Goal: Transaction & Acquisition: Purchase product/service

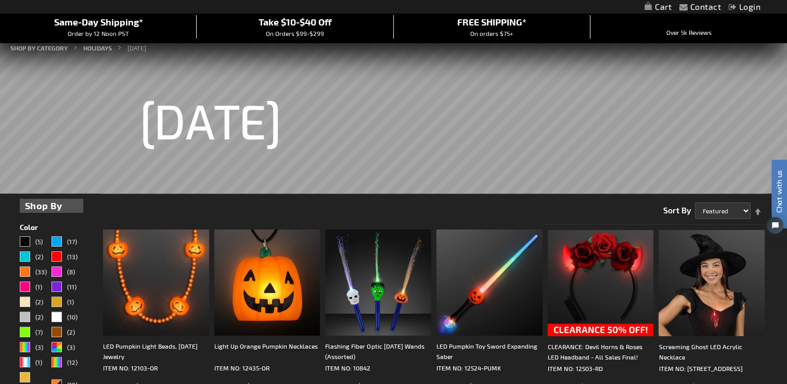
scroll to position [104, 0]
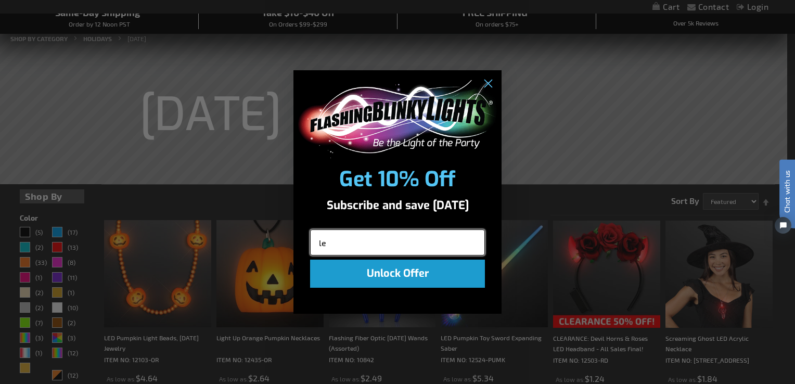
type input "[EMAIL_ADDRESS][DOMAIN_NAME]"
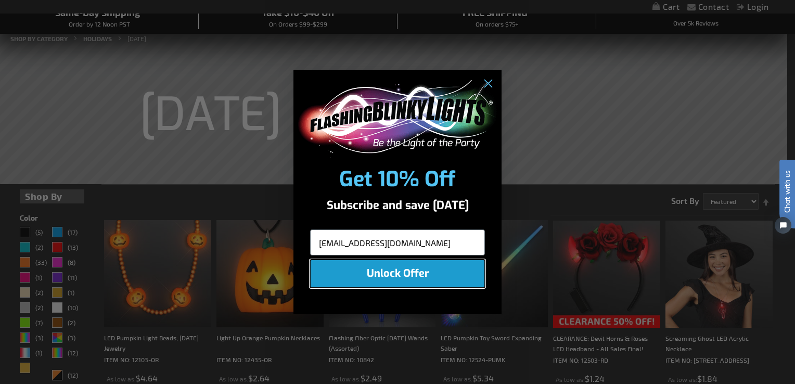
click at [387, 277] on button "Unlock Offer" at bounding box center [397, 274] width 175 height 28
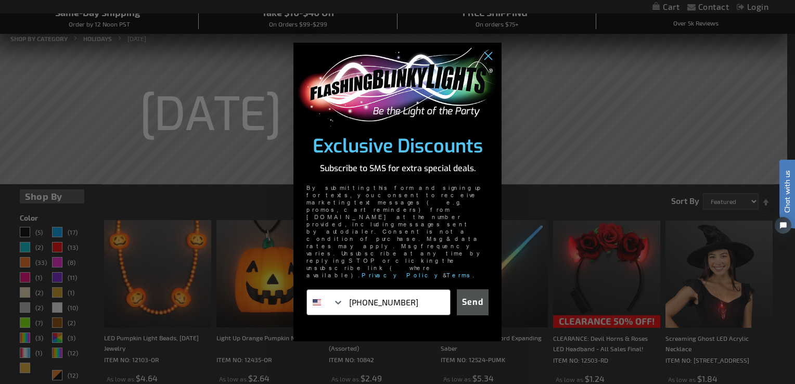
type input "920-265-7624"
click at [471, 289] on button "Send" at bounding box center [473, 302] width 32 height 26
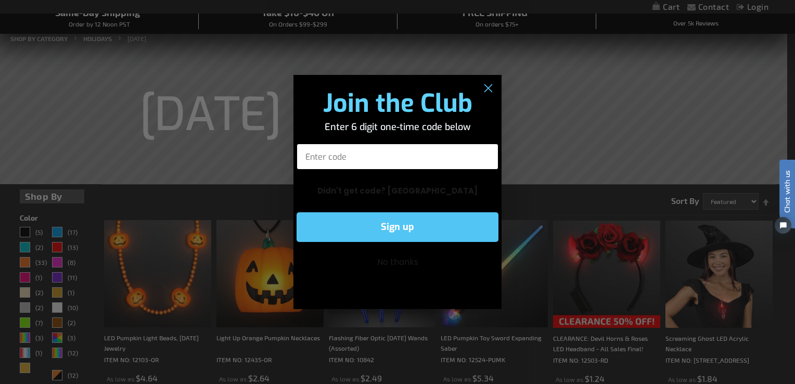
click at [387, 155] on input "Enter code" at bounding box center [398, 157] width 202 height 26
type input "084262"
click at [394, 225] on button "Sign up" at bounding box center [398, 227] width 202 height 30
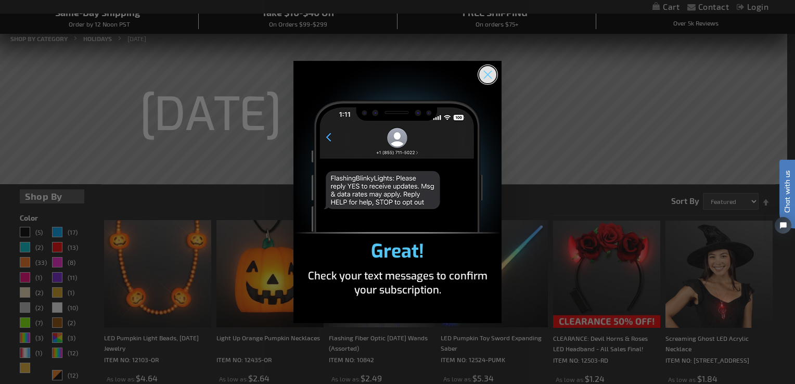
click at [492, 73] on circle "Close dialog" at bounding box center [487, 74] width 17 height 17
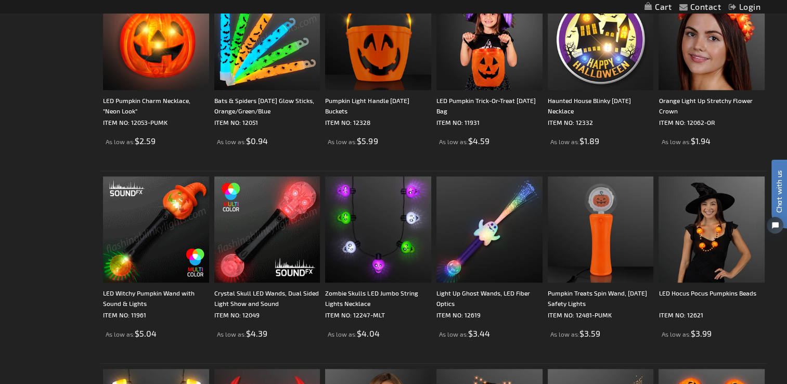
scroll to position [729, 0]
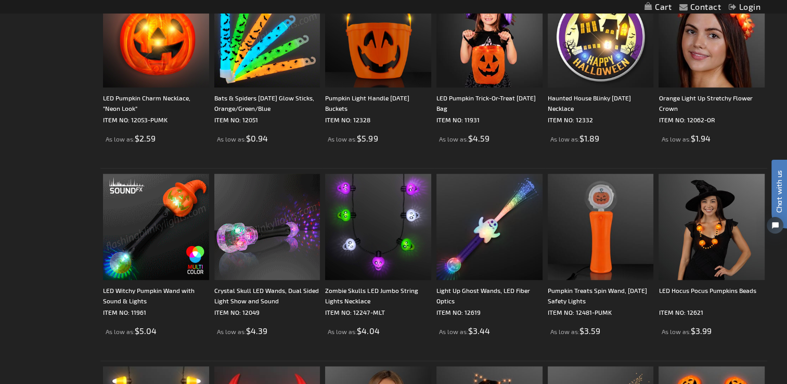
click at [287, 209] on img at bounding box center [267, 227] width 106 height 106
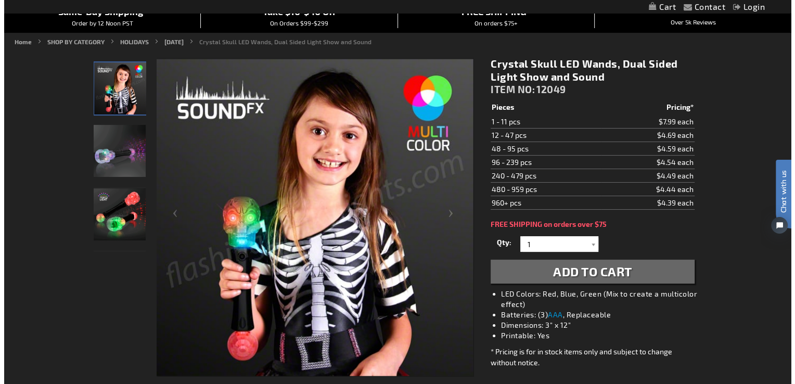
scroll to position [104, 0]
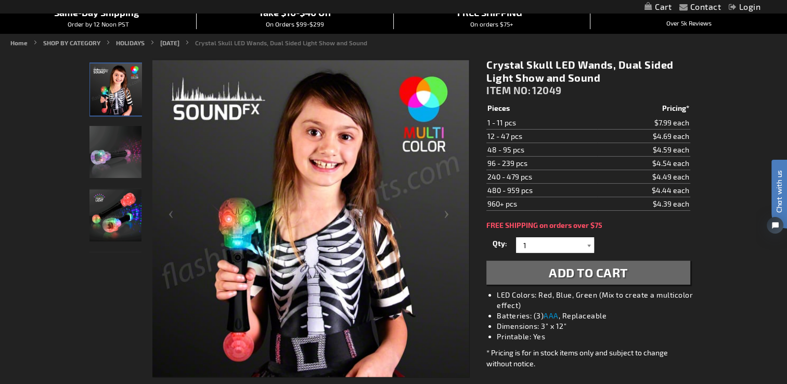
click at [591, 243] on div at bounding box center [589, 245] width 10 height 16
click at [561, 288] on div "Crystal Skull LED Wands, Dual Sided Light Show and Sound ITEM NO: 12049 $4.39 P…" at bounding box center [588, 247] width 219 height 395
click at [590, 245] on div at bounding box center [589, 245] width 10 height 16
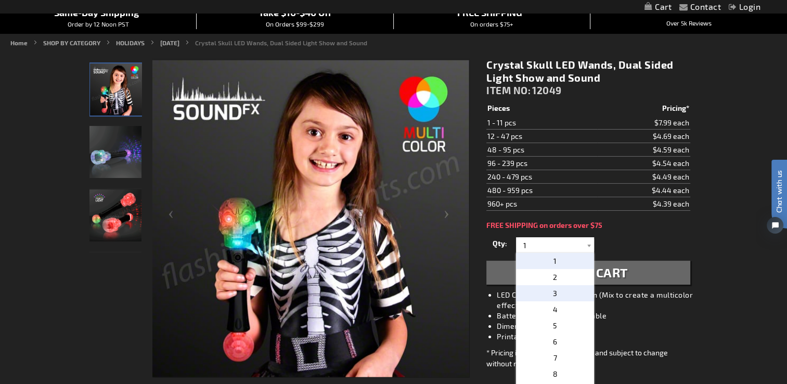
click at [551, 292] on p "3" at bounding box center [555, 293] width 78 height 16
type input "3"
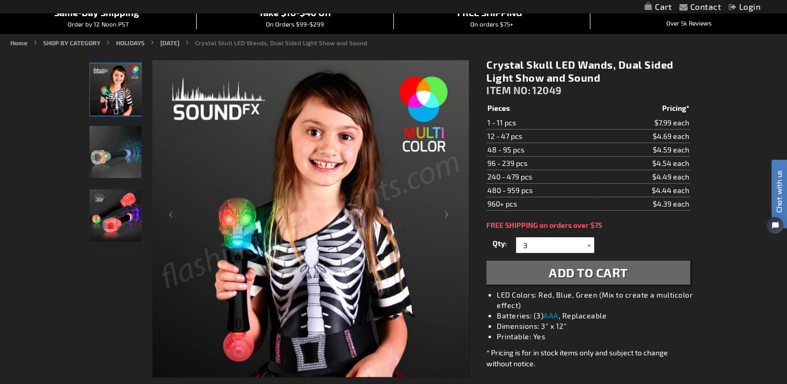
click at [573, 267] on span "Add to Cart" at bounding box center [588, 272] width 79 height 15
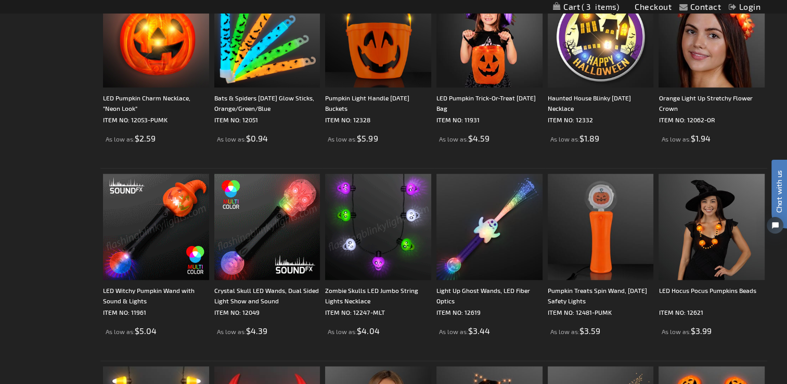
click at [148, 235] on img at bounding box center [156, 227] width 106 height 106
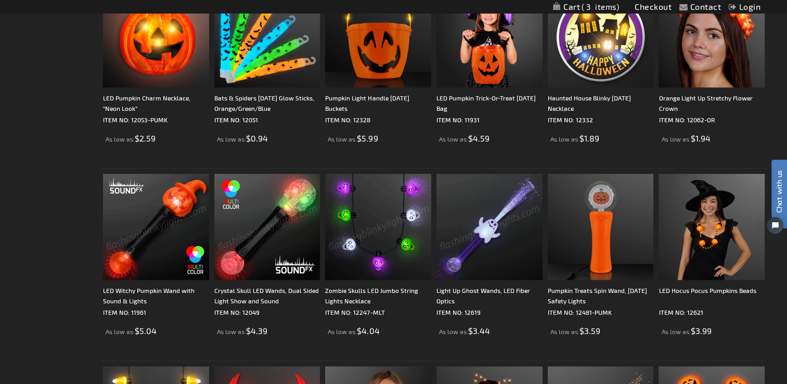
click at [490, 238] on img at bounding box center [490, 227] width 106 height 106
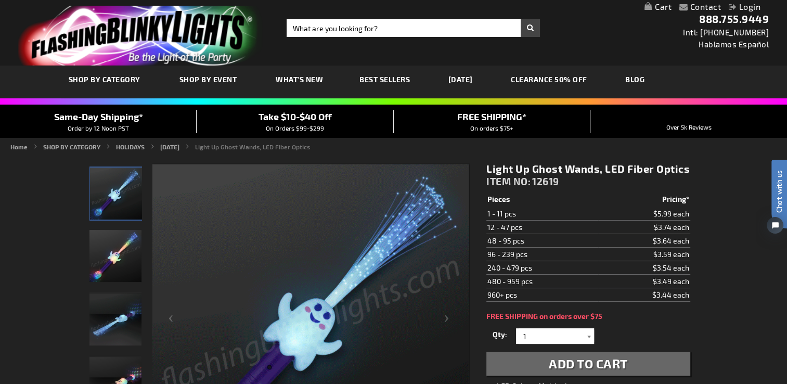
click at [589, 339] on div at bounding box center [589, 336] width 10 height 16
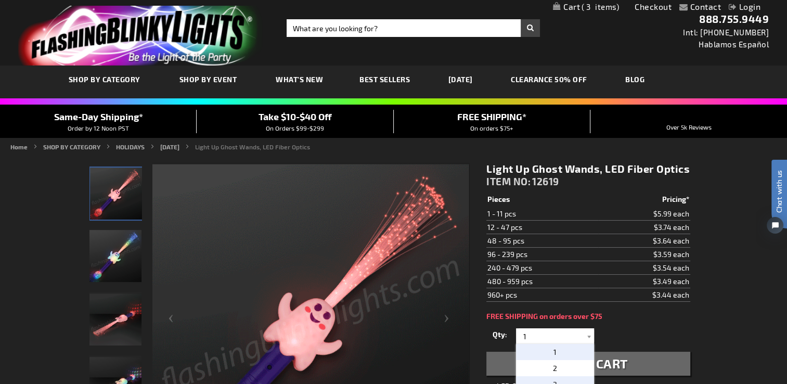
click at [564, 378] on p "3" at bounding box center [555, 384] width 78 height 16
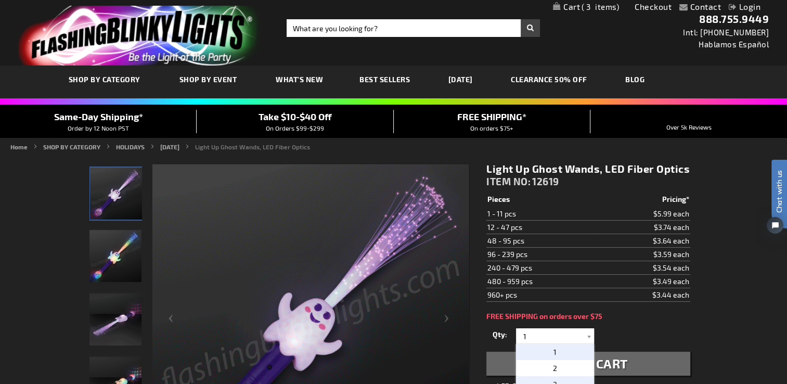
type input "3"
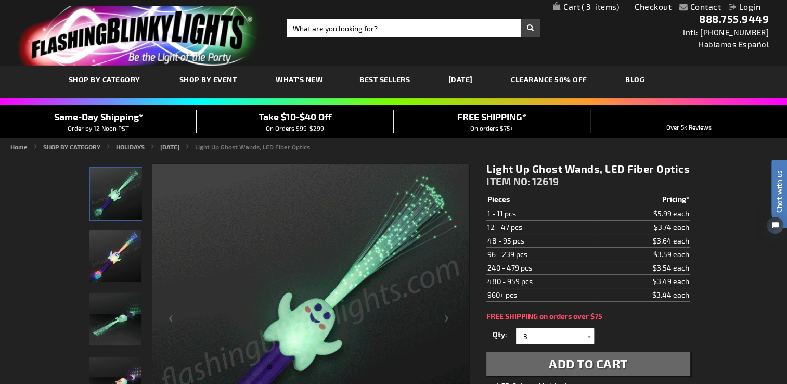
click at [569, 367] on span "Add to Cart" at bounding box center [588, 363] width 79 height 15
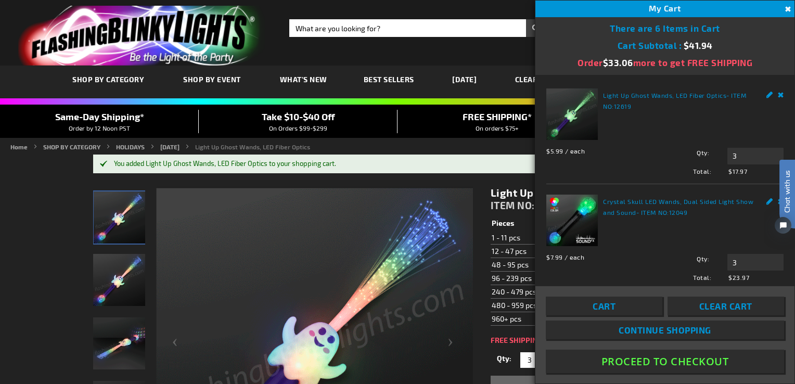
click at [612, 328] on link "Continue Shopping" at bounding box center [665, 330] width 238 height 19
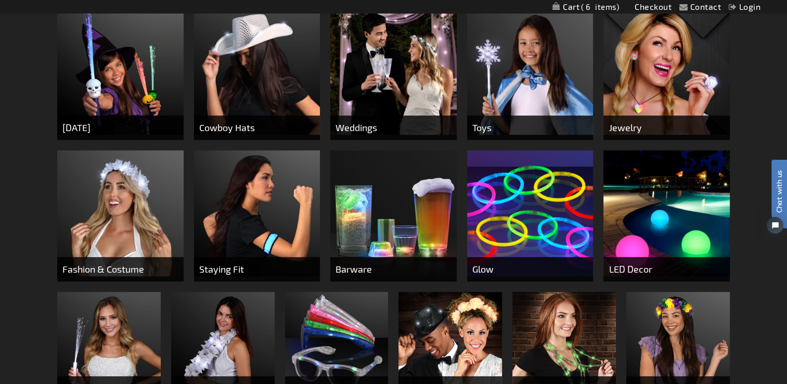
scroll to position [260, 0]
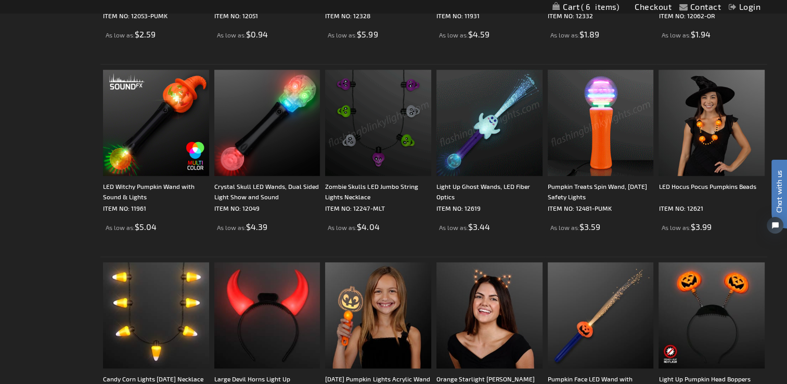
click at [587, 161] on img at bounding box center [601, 123] width 106 height 106
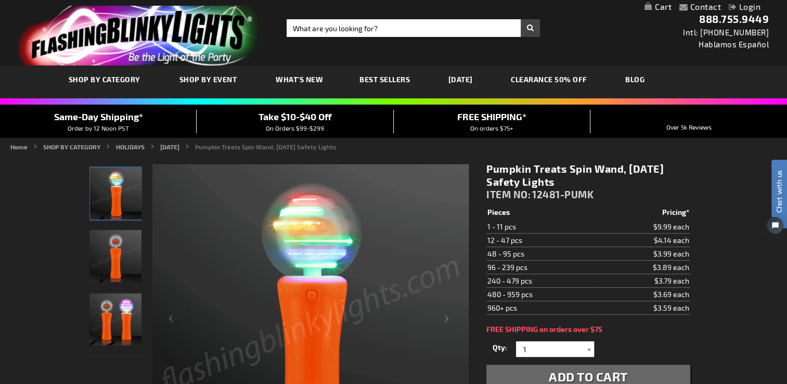
click at [589, 351] on div at bounding box center [589, 349] width 10 height 16
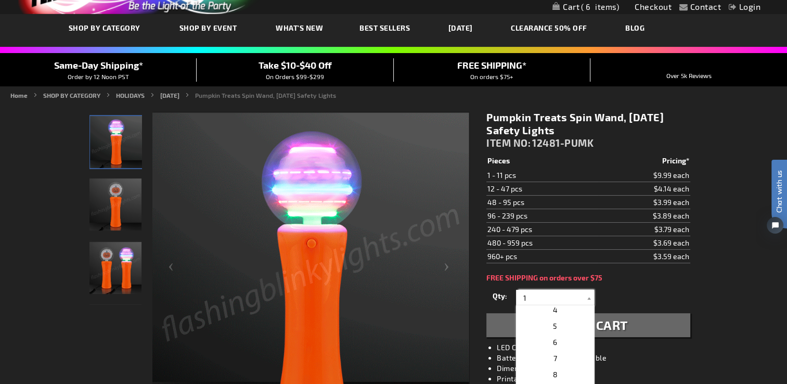
scroll to position [52, 0]
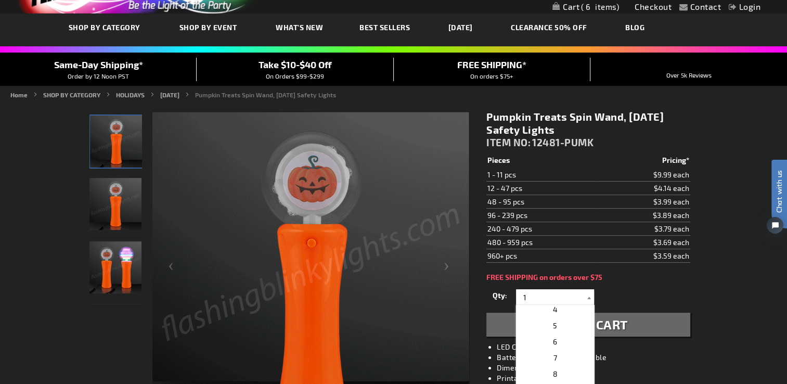
click at [589, 295] on div at bounding box center [589, 297] width 10 height 16
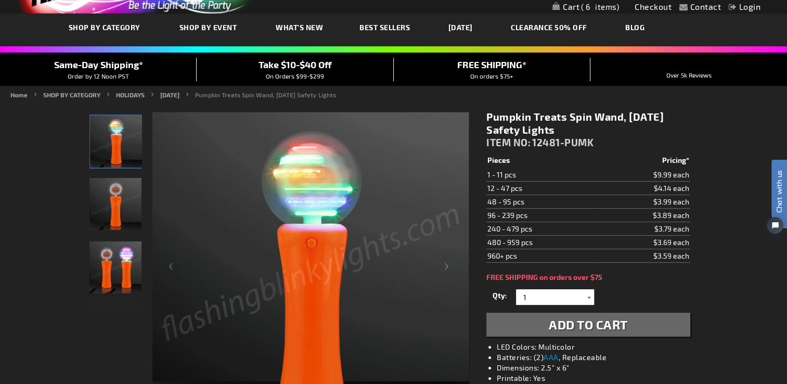
click at [589, 295] on div at bounding box center [589, 297] width 10 height 16
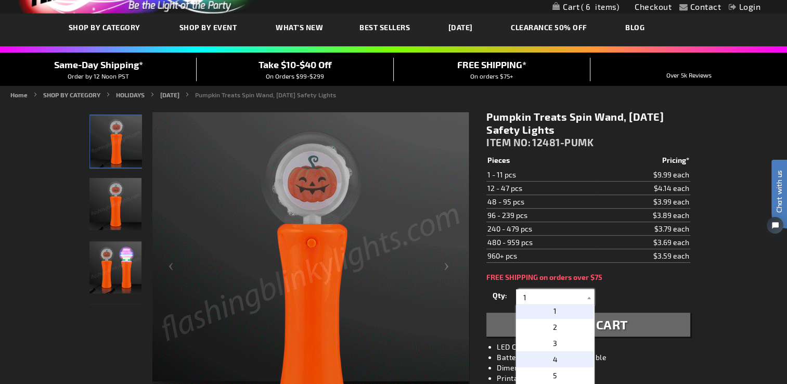
scroll to position [0, 0]
click at [563, 330] on div "Qty 1 2 3 4 5 6 7 8 9 10 11 12 24 36 48 60 72 84 96 108 120 132 144 156 168 180…" at bounding box center [588, 312] width 203 height 50
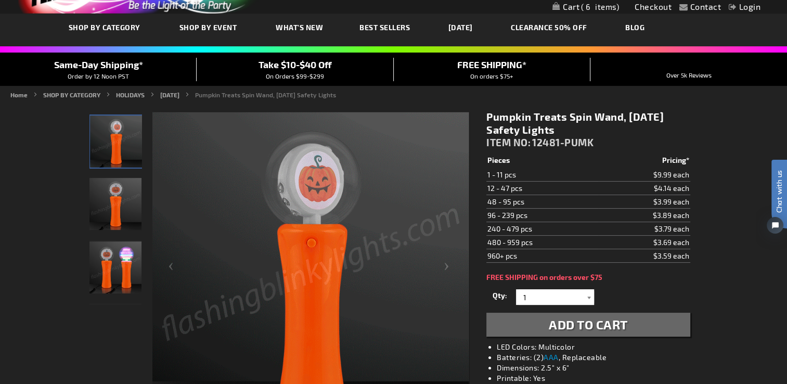
click at [590, 293] on div at bounding box center [589, 297] width 10 height 16
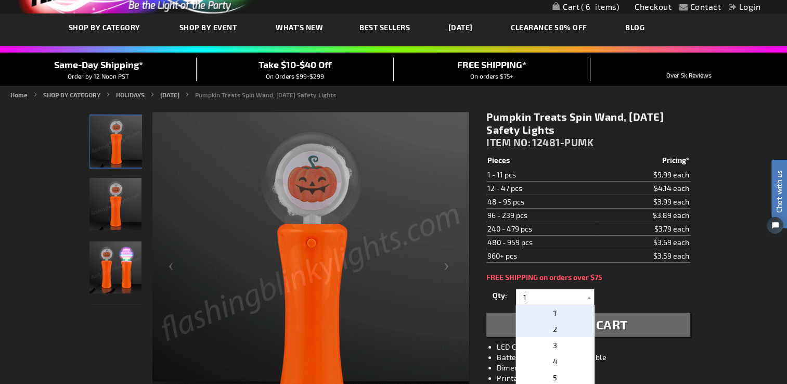
click at [559, 326] on p "2" at bounding box center [555, 329] width 78 height 16
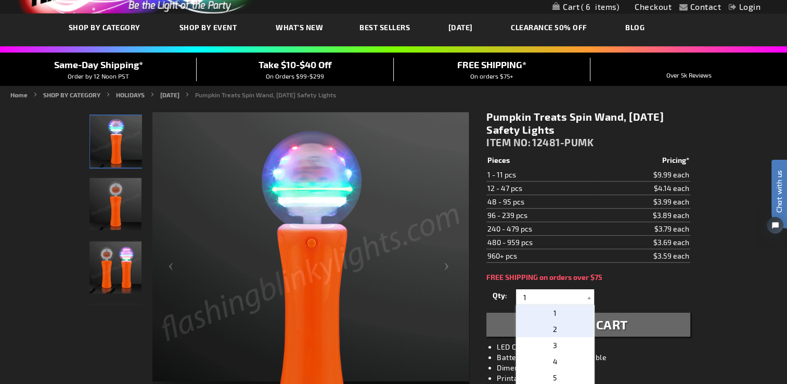
type input "2"
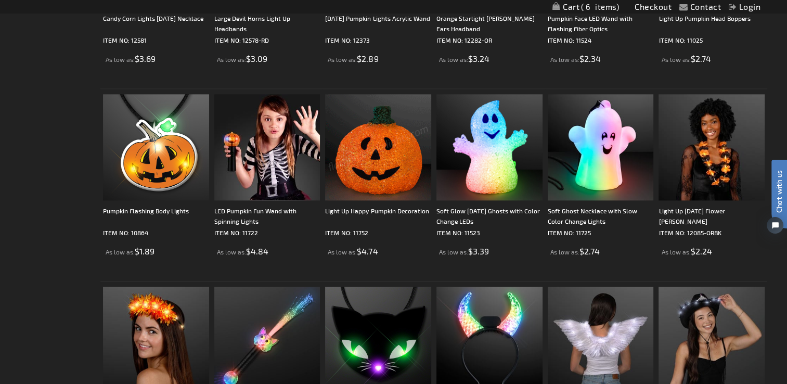
scroll to position [1197, 0]
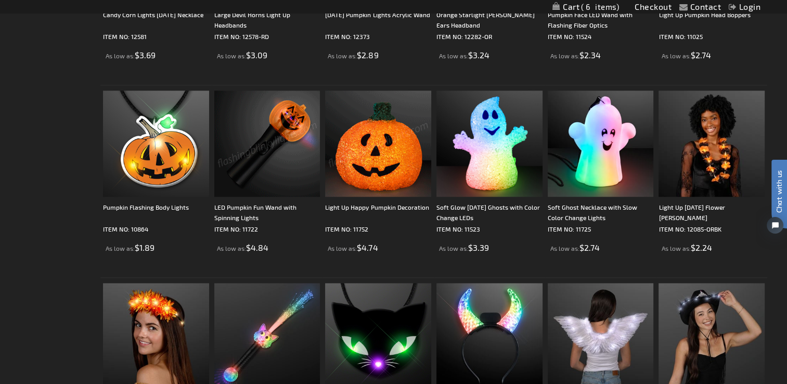
click at [258, 162] on img at bounding box center [267, 144] width 106 height 106
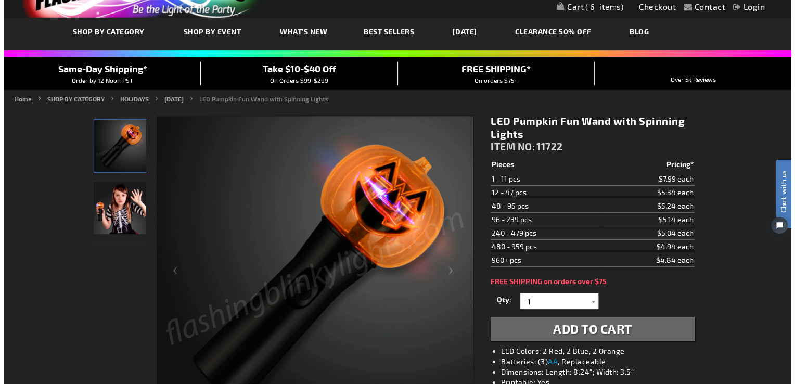
scroll to position [52, 0]
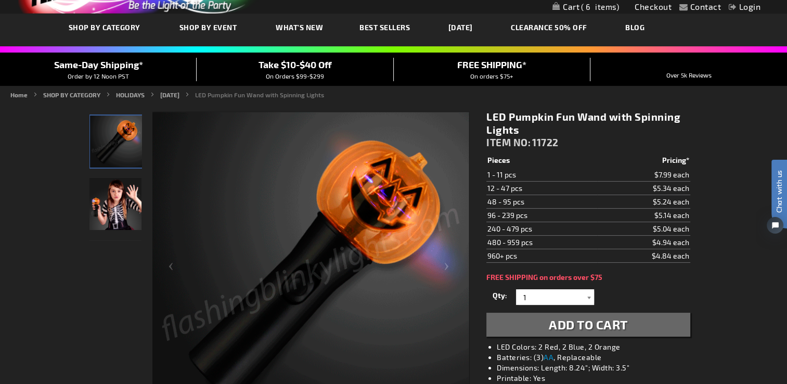
click at [589, 297] on div at bounding box center [589, 297] width 10 height 16
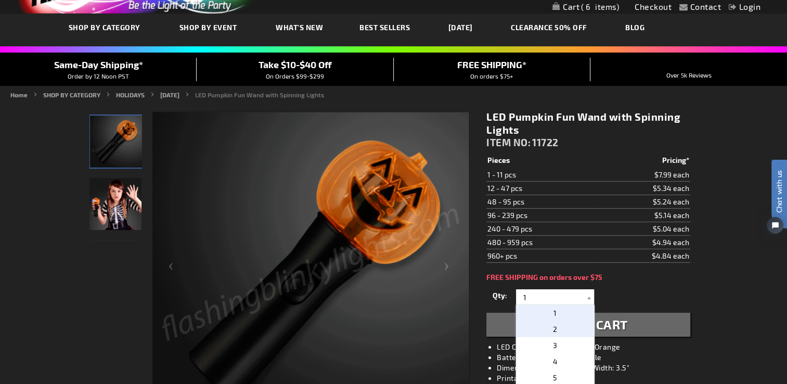
click at [560, 329] on p "2" at bounding box center [555, 329] width 78 height 16
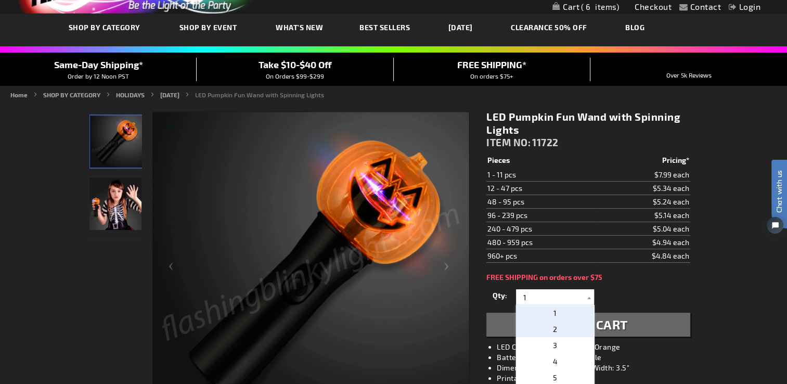
type input "2"
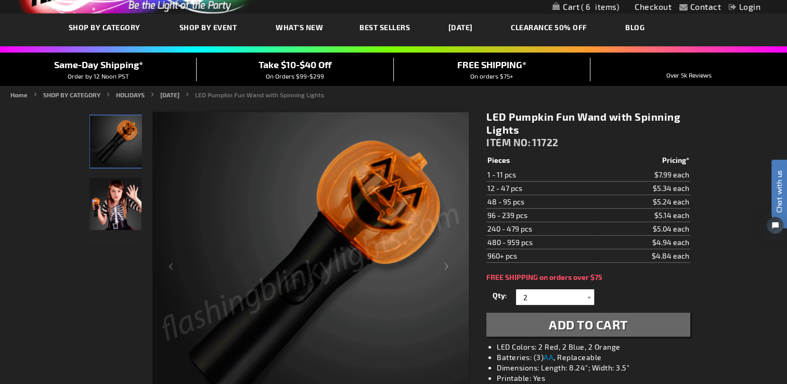
click at [586, 325] on span "Add to Cart" at bounding box center [588, 324] width 79 height 15
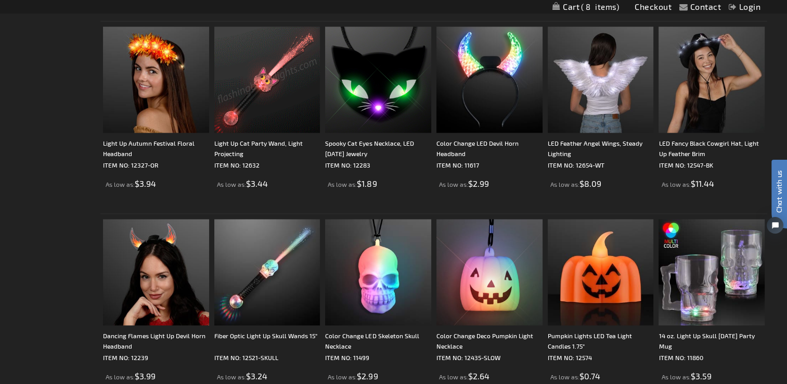
scroll to position [1458, 0]
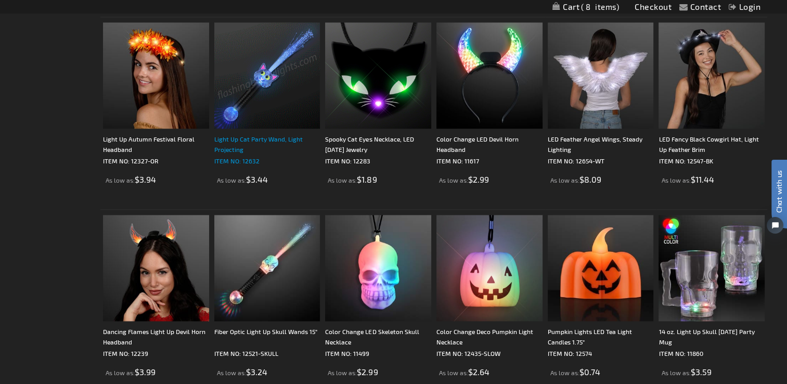
click at [254, 144] on div "Light Up Cat Party Wand, Light Projecting" at bounding box center [267, 144] width 106 height 21
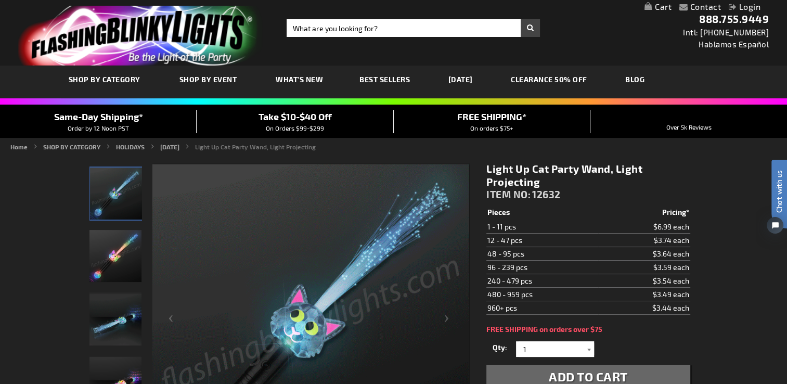
click at [589, 348] on div at bounding box center [589, 349] width 10 height 16
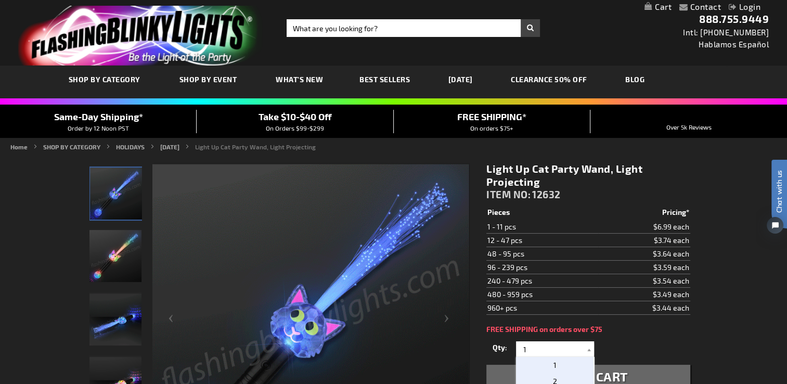
click at [556, 378] on p "2" at bounding box center [555, 381] width 78 height 16
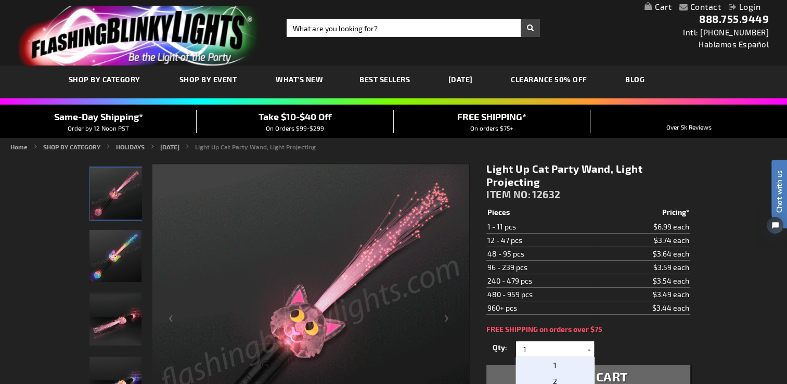
type input "2"
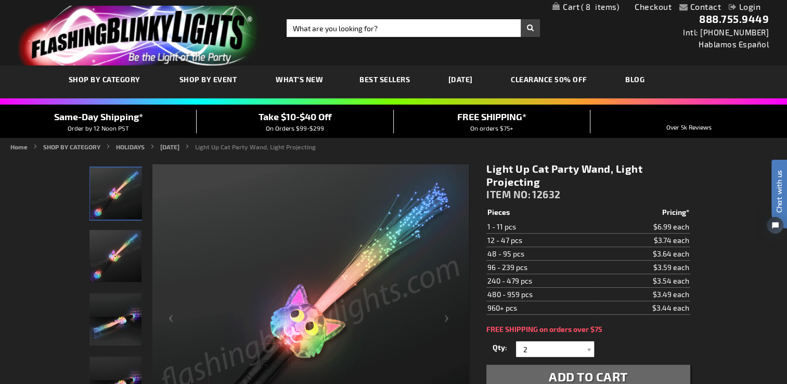
click at [584, 375] on span "Add to Cart" at bounding box center [588, 376] width 79 height 15
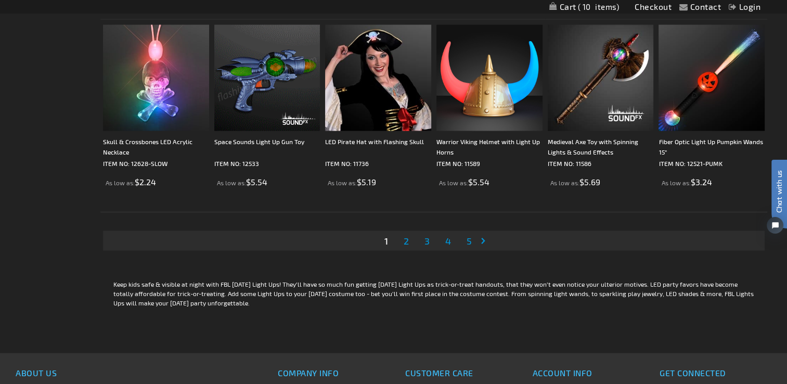
scroll to position [2082, 0]
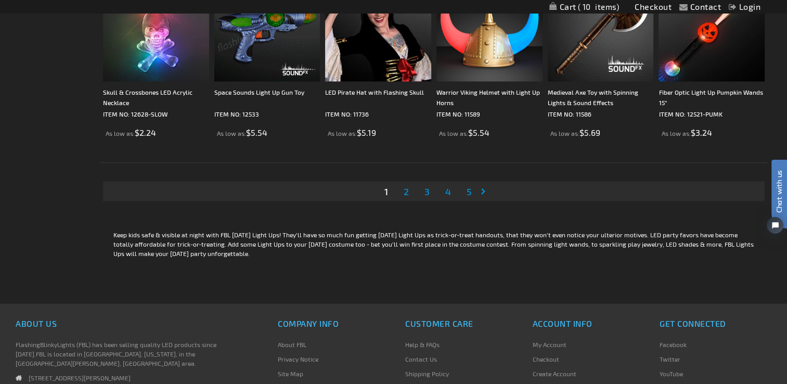
click at [404, 193] on span "2" at bounding box center [406, 191] width 5 height 11
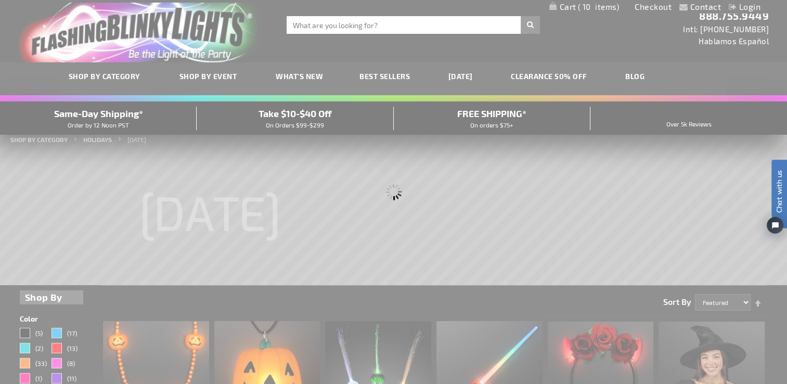
scroll to position [0, 0]
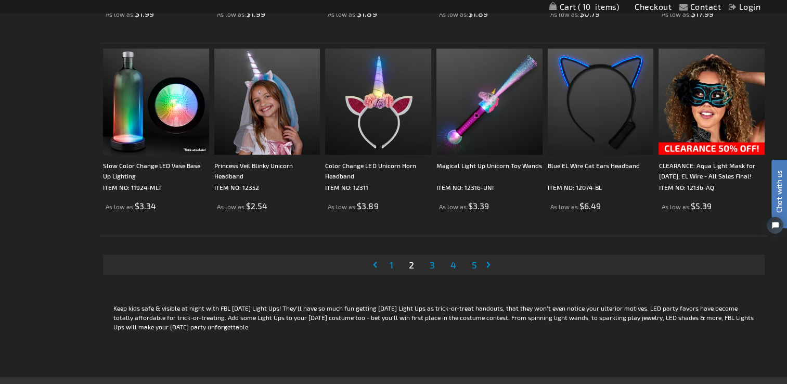
scroll to position [2029, 0]
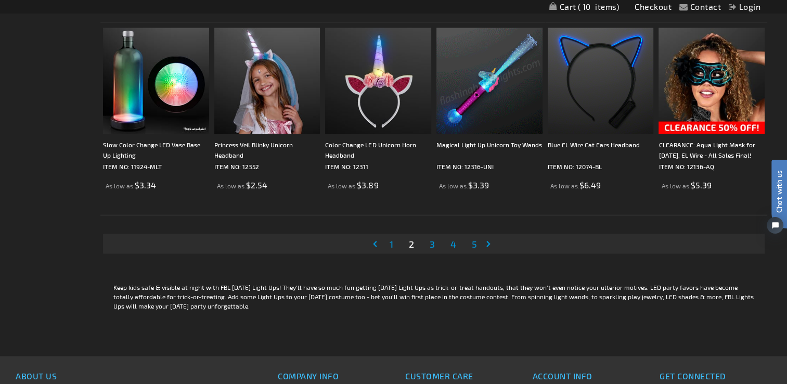
click at [502, 79] on img at bounding box center [490, 81] width 106 height 106
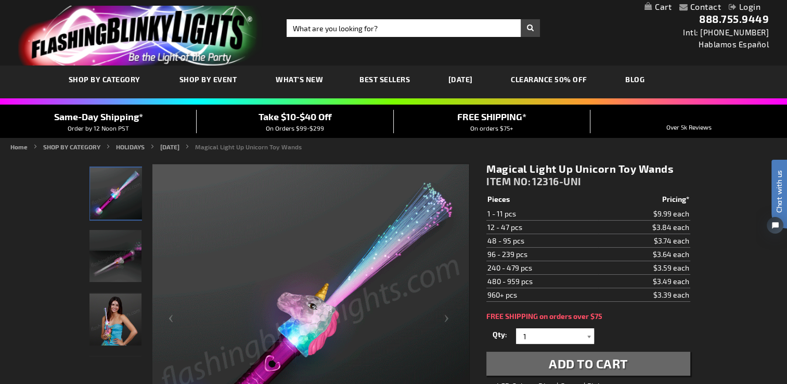
click at [590, 337] on div at bounding box center [589, 336] width 10 height 16
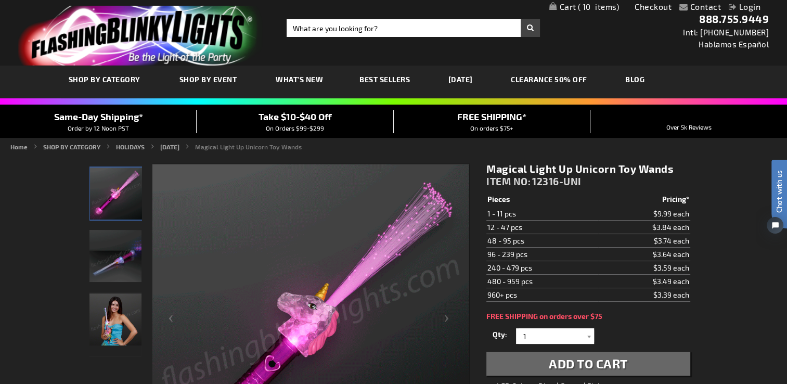
click at [561, 363] on div "Qty 1 2 3 4 5 6 7 8 9 10 11 12 24 36 48 60 72 84 96 108 120 132 144 156 168 180…" at bounding box center [588, 351] width 203 height 50
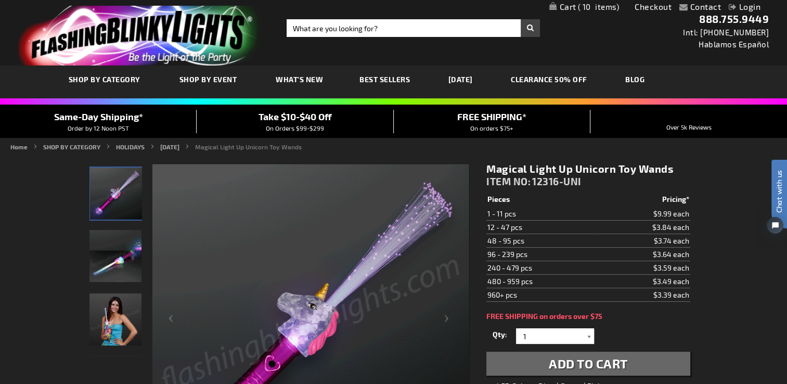
click at [591, 336] on div at bounding box center [589, 336] width 10 height 16
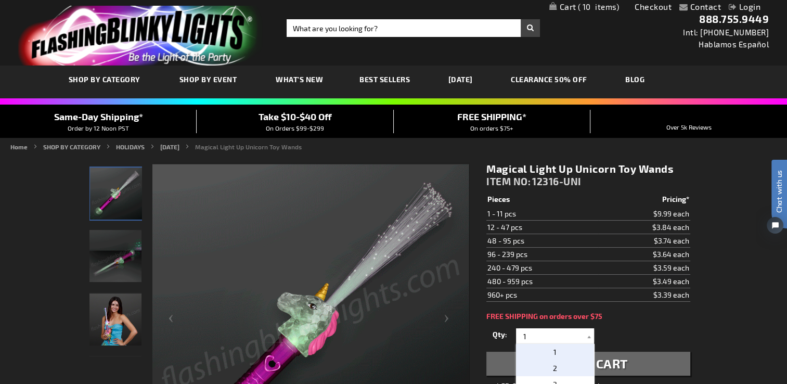
click at [560, 363] on p "2" at bounding box center [555, 368] width 78 height 16
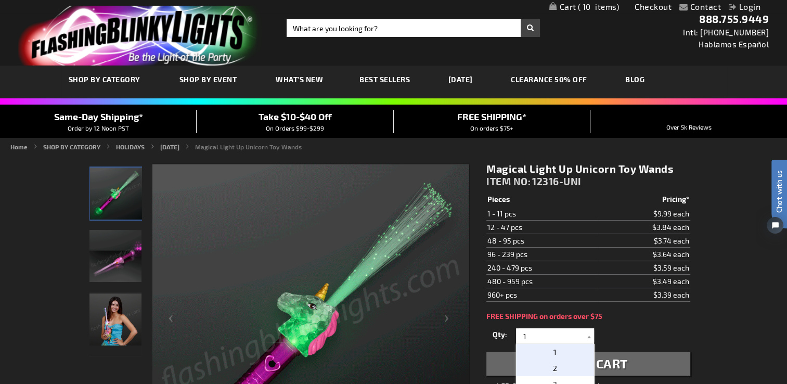
type input "2"
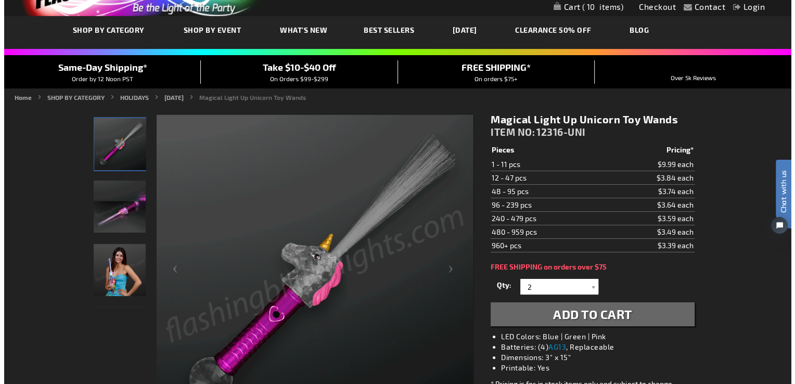
scroll to position [52, 0]
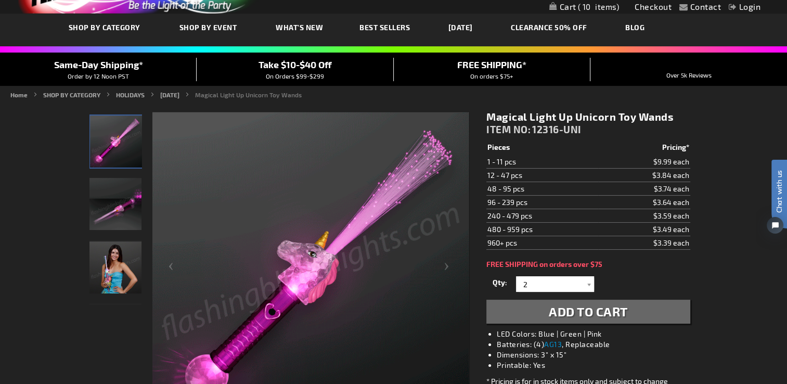
click at [630, 306] on button "Add to Cart" at bounding box center [588, 312] width 203 height 24
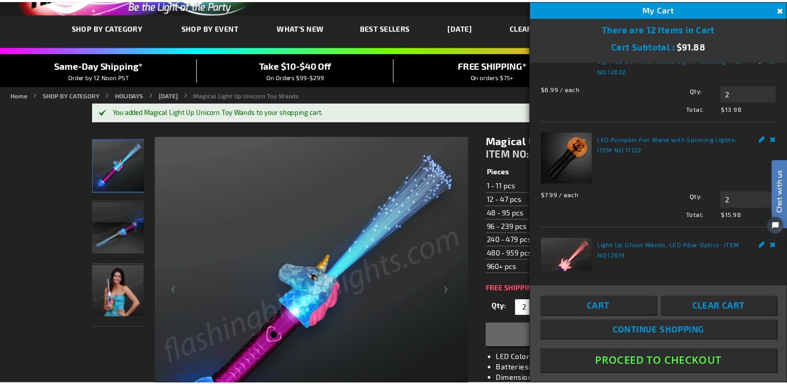
scroll to position [104, 0]
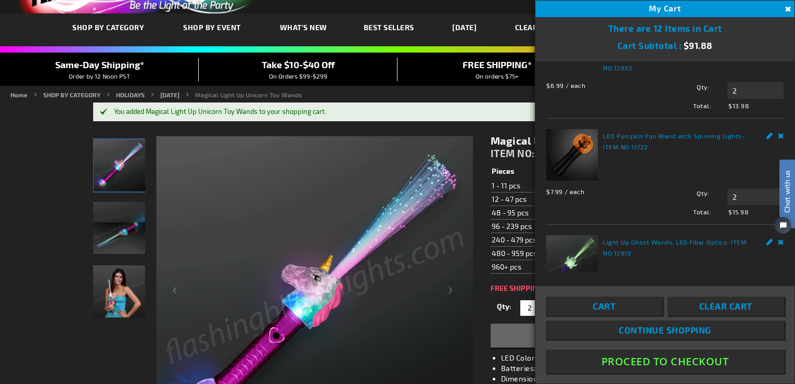
click at [635, 362] on button "Proceed To Checkout" at bounding box center [665, 361] width 238 height 23
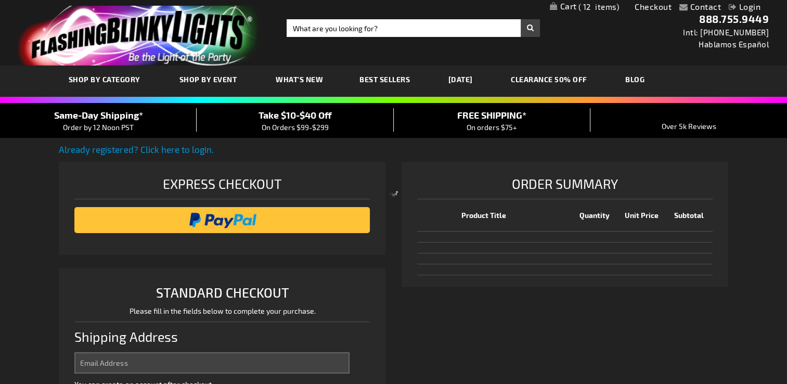
select select "US"
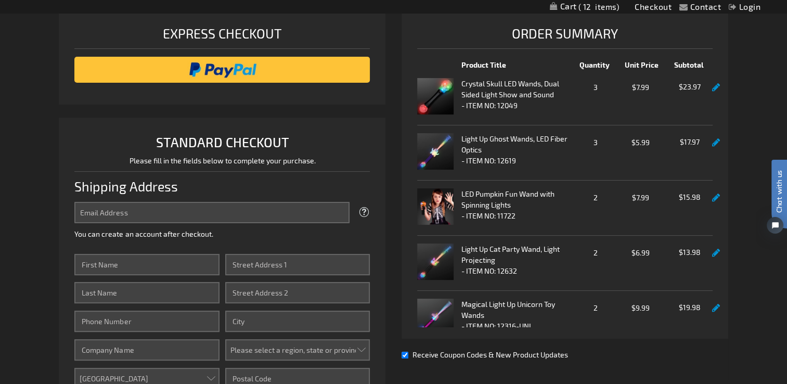
scroll to position [156, 0]
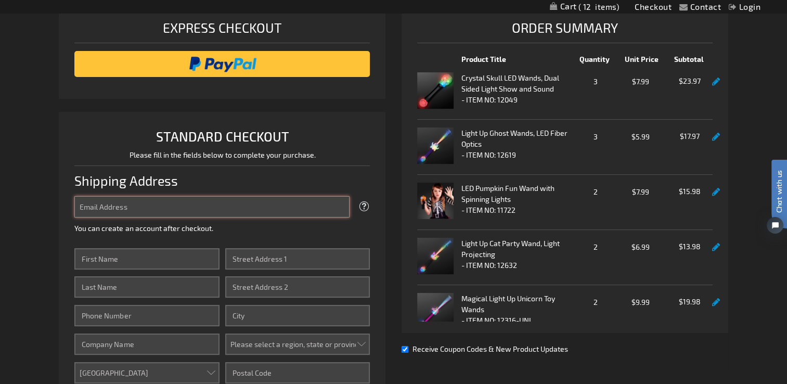
type input "leprecon@hotmail.com"
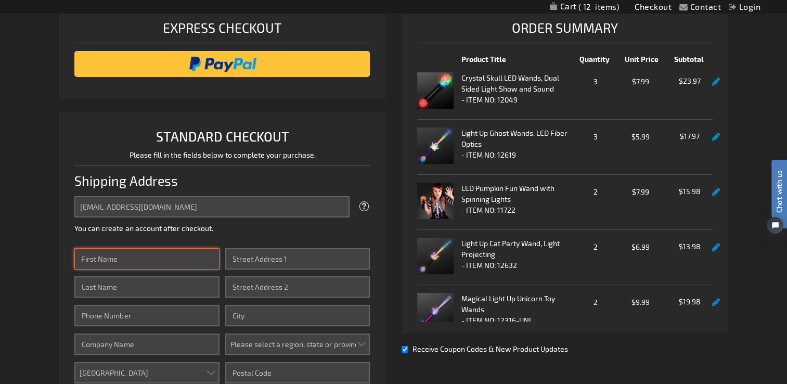
click at [119, 261] on input "First Name" at bounding box center [146, 258] width 145 height 21
type input "[PERSON_NAME]"
type input "WALTON"
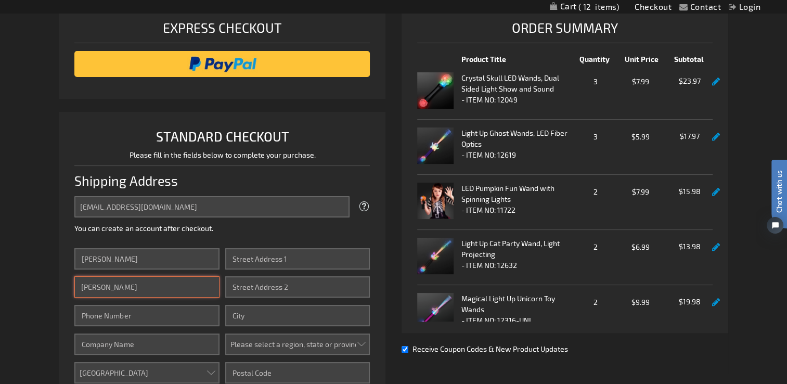
type input "9206327958"
type input "389-56-9819"
type input "[STREET_ADDRESS]"
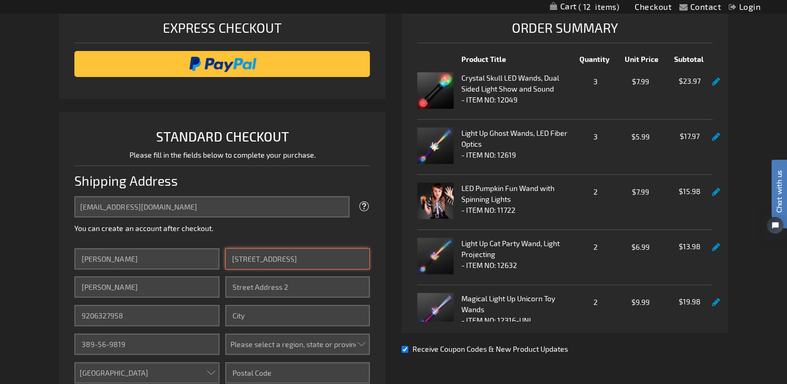
type input "Green Bay"
select select "64"
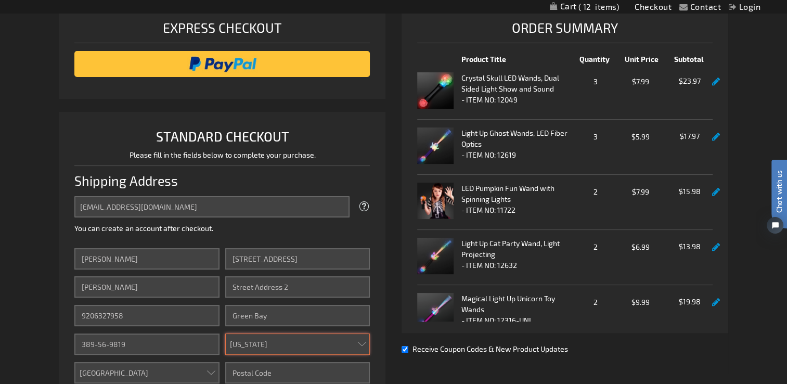
type input "54311"
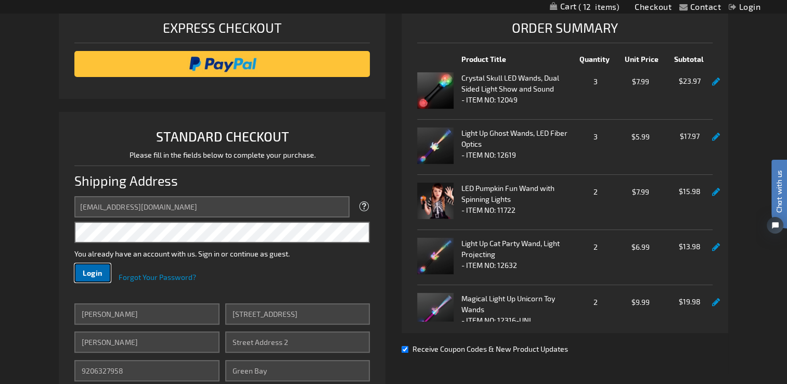
click at [93, 272] on span "Login" at bounding box center [93, 273] width 20 height 9
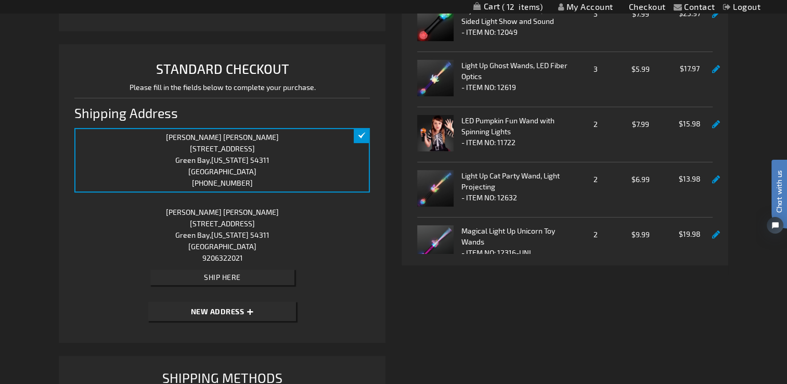
scroll to position [208, 0]
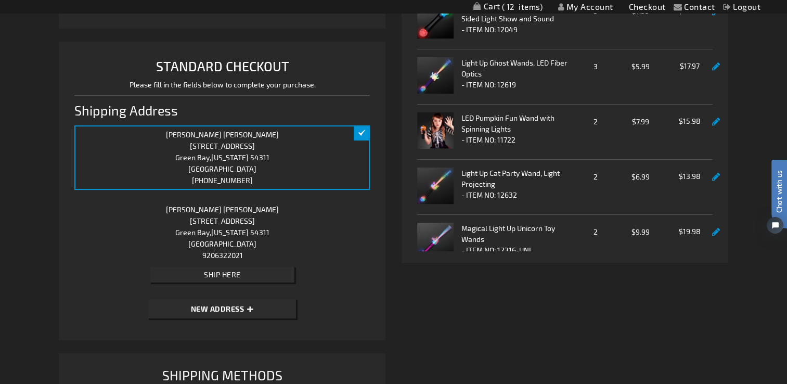
click at [277, 182] on div "[PERSON_NAME] [STREET_ADDRESS][US_STATE] [PHONE_NUMBER] Edit" at bounding box center [222, 157] width 296 height 65
click at [237, 180] on div "[PERSON_NAME] [STREET_ADDRESS][US_STATE] [PHONE_NUMBER] Edit" at bounding box center [222, 157] width 296 height 65
click at [248, 178] on div "[PERSON_NAME] [STREET_ADDRESS][US_STATE] [PHONE_NUMBER] Edit" at bounding box center [222, 157] width 296 height 65
click at [227, 240] on div "[PERSON_NAME] [STREET_ADDRESS][US_STATE] 9206322021 Edit Ship Here" at bounding box center [222, 244] width 296 height 88
click at [228, 218] on div "[PERSON_NAME] [STREET_ADDRESS][US_STATE] 9206322021 Edit Ship Here" at bounding box center [222, 244] width 296 height 88
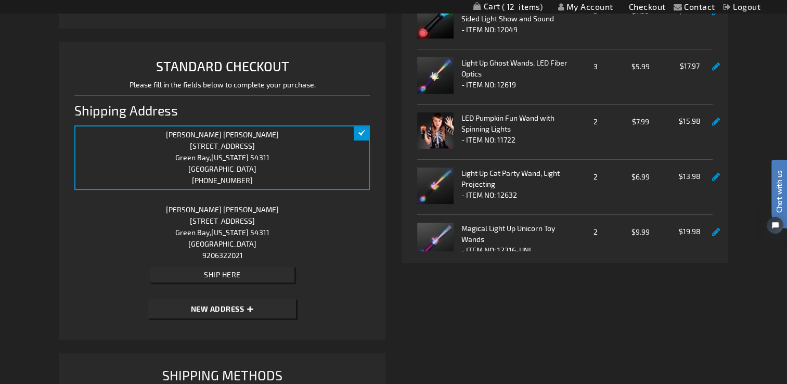
click at [364, 128] on div "[PERSON_NAME] [STREET_ADDRESS][US_STATE] [PHONE_NUMBER] Edit" at bounding box center [222, 157] width 296 height 65
click at [225, 232] on span "Wisconsin" at bounding box center [229, 232] width 37 height 9
click at [231, 218] on div "George Walton 2157 Garden Grove Ln Green Bay , Wisconsin 54311 United States 92…" at bounding box center [222, 244] width 296 height 88
click at [232, 218] on div "George Walton 2157 Garden Grove Ln Green Bay , Wisconsin 54311 United States 92…" at bounding box center [222, 244] width 296 height 88
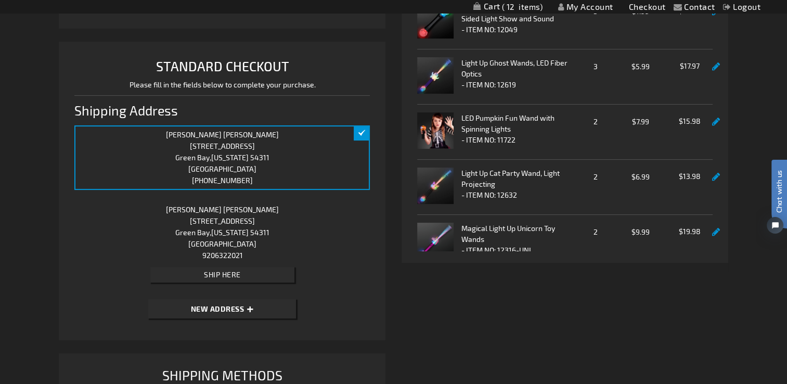
drag, startPoint x: 232, startPoint y: 218, endPoint x: 269, endPoint y: 237, distance: 41.4
click at [269, 237] on div "George Walton 2157 Garden Grove Ln Green Bay , Wisconsin 54311 United States 92…" at bounding box center [222, 244] width 296 height 88
click at [226, 275] on span "Ship Here" at bounding box center [222, 274] width 37 height 9
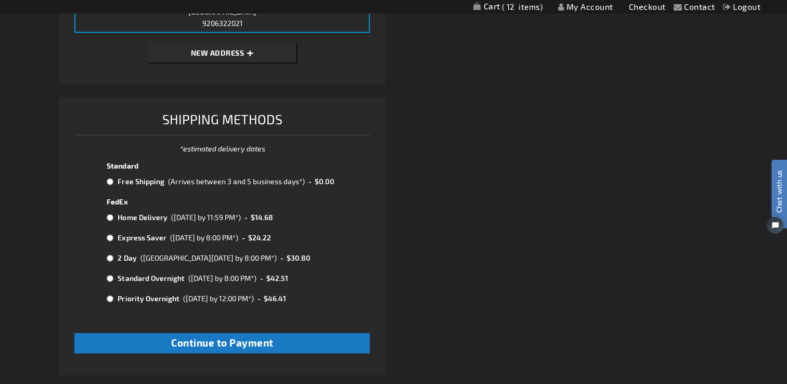
scroll to position [468, 0]
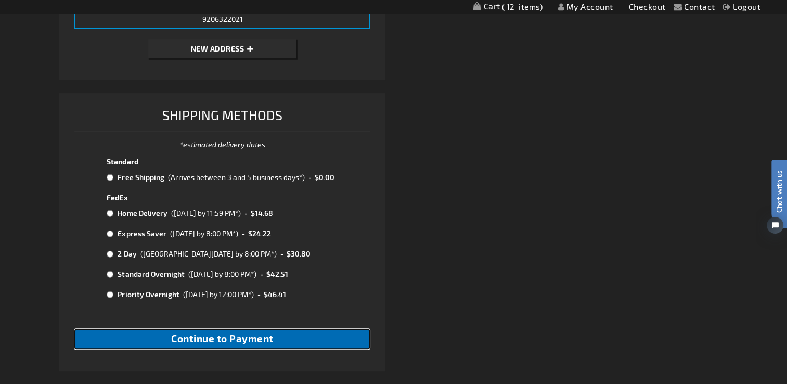
click at [227, 338] on span "Continue to Payment" at bounding box center [222, 339] width 103 height 12
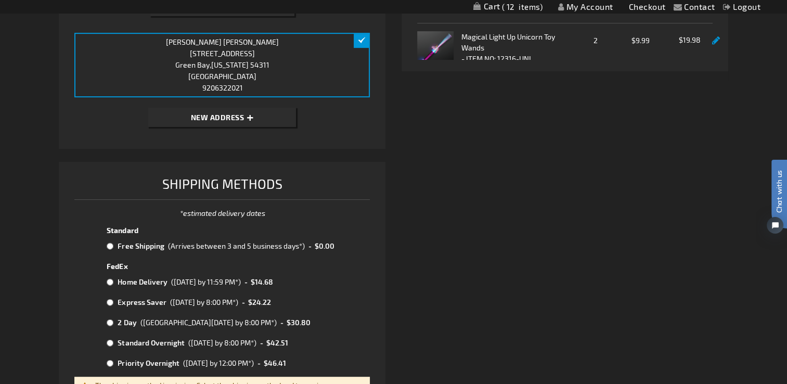
scroll to position [364, 0]
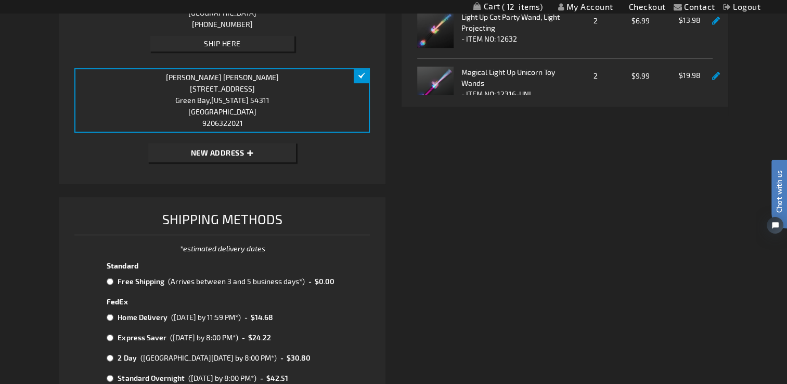
click at [110, 282] on input "radio" at bounding box center [110, 281] width 7 height 8
radio input "true"
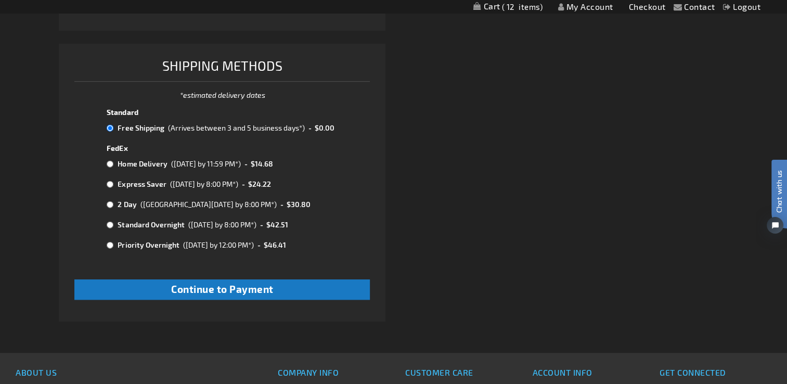
scroll to position [520, 0]
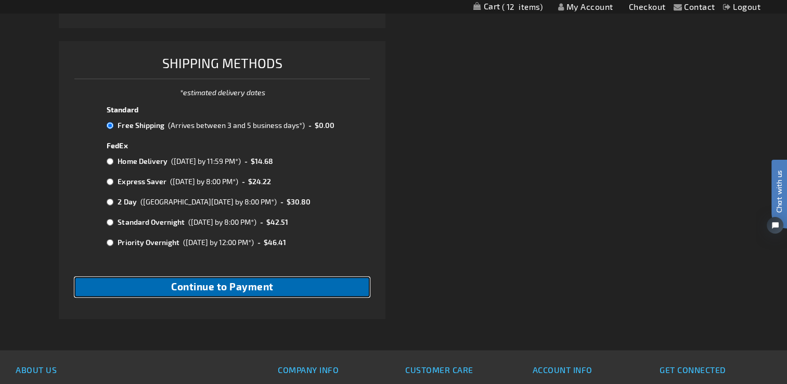
click at [220, 291] on span "Continue to Payment" at bounding box center [222, 286] width 103 height 12
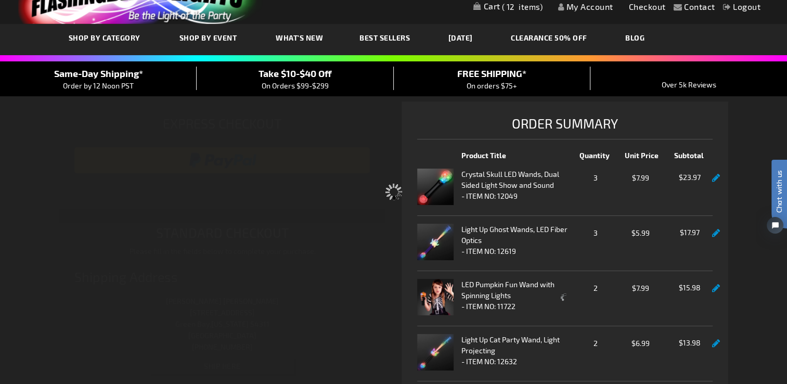
select select "9f363b6fd4af0119acbfe3e1c25c19cb703d4190"
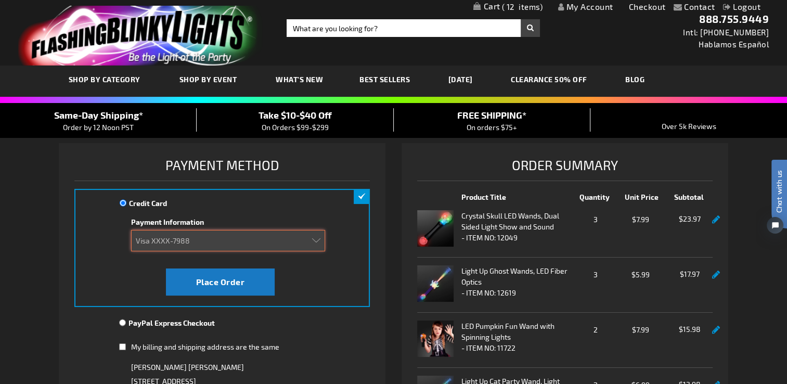
click at [317, 237] on select "Add new card XXXX-8689 (Expired 06/2016) XXXX-4392 (Expired 02/2017) Visa XXXX-…" at bounding box center [228, 240] width 194 height 21
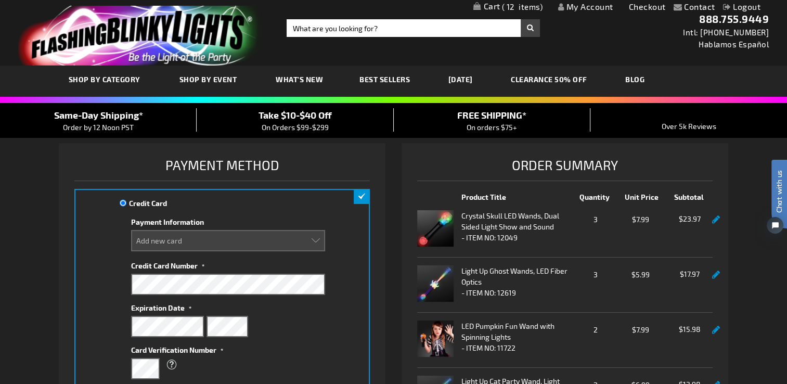
click at [330, 331] on div "Credit Card Credit Card Information Payment Information Add new card XXXX-8689 …" at bounding box center [222, 322] width 296 height 266
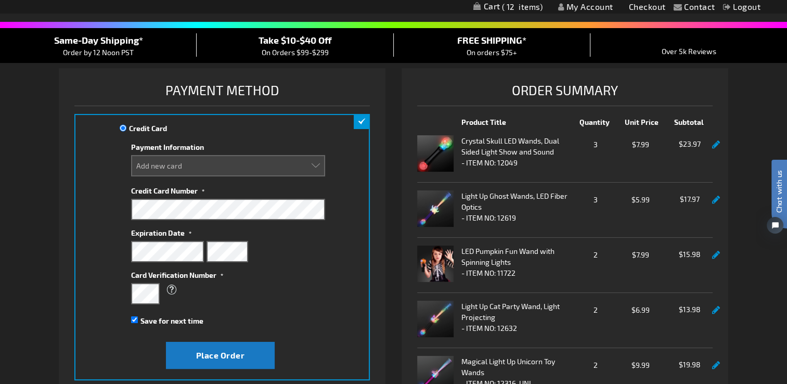
scroll to position [104, 0]
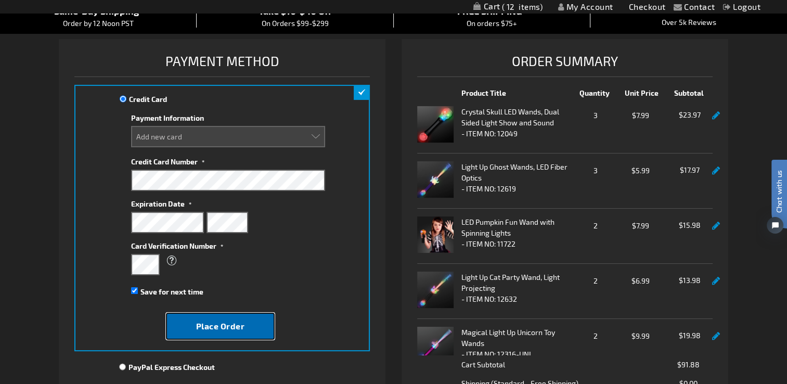
click at [228, 324] on span "Place Order" at bounding box center [220, 326] width 49 height 10
select select
